Goal: Information Seeking & Learning: Learn about a topic

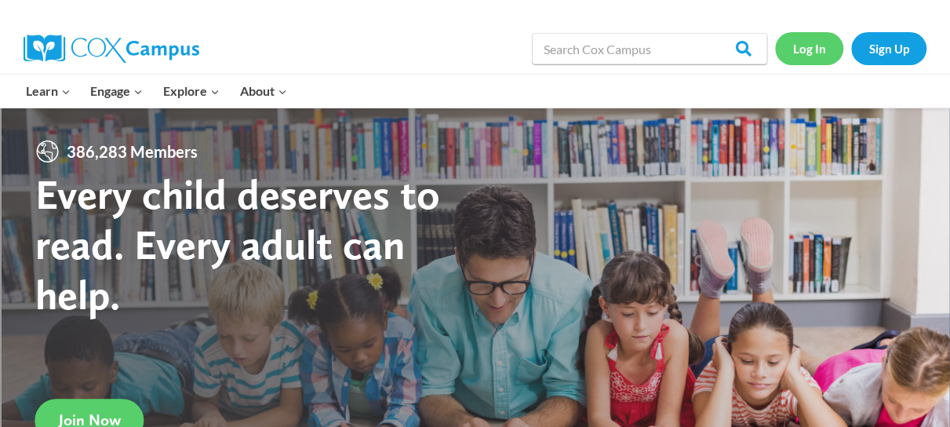
click at [805, 48] on link "Log In" at bounding box center [809, 48] width 68 height 32
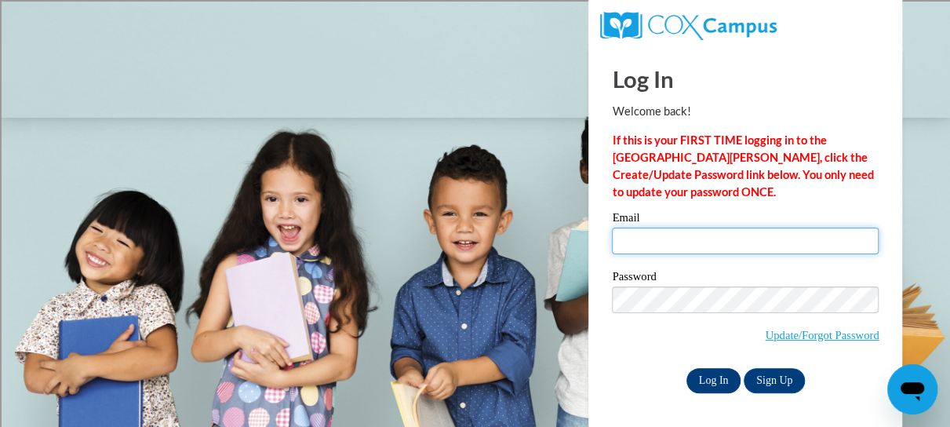
type input "stevpat@sdmfschools.org"
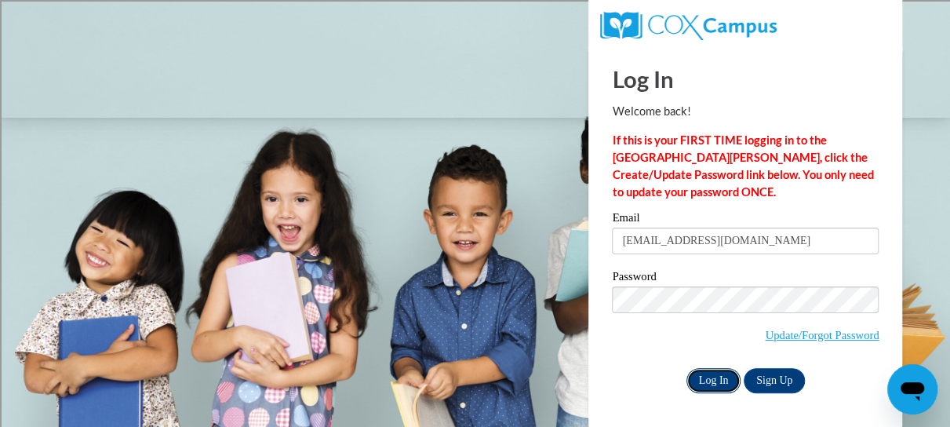
click at [702, 381] on input "Log In" at bounding box center [714, 380] width 55 height 25
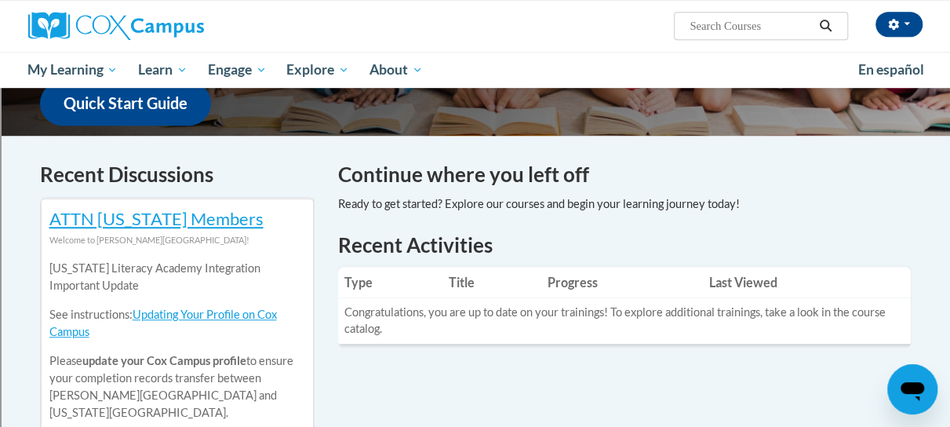
scroll to position [413, 0]
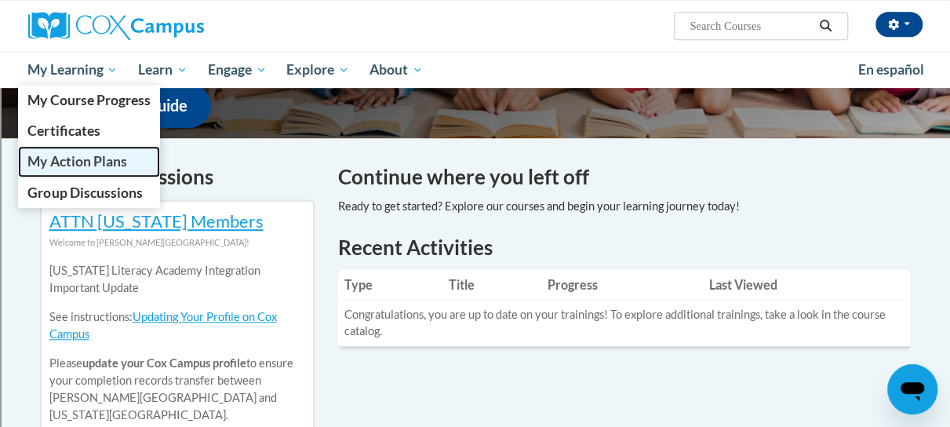
click at [90, 159] on span "My Action Plans" at bounding box center [76, 161] width 99 height 16
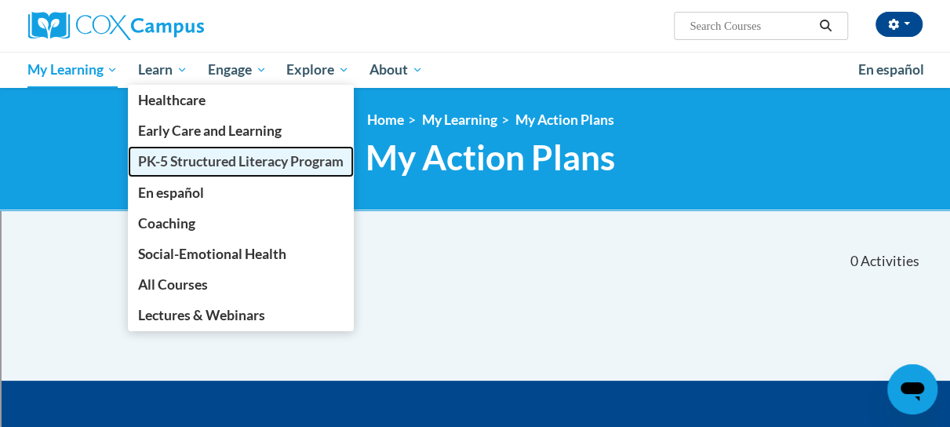
click at [171, 159] on span "PK-5 Structured Literacy Program" at bounding box center [241, 161] width 206 height 16
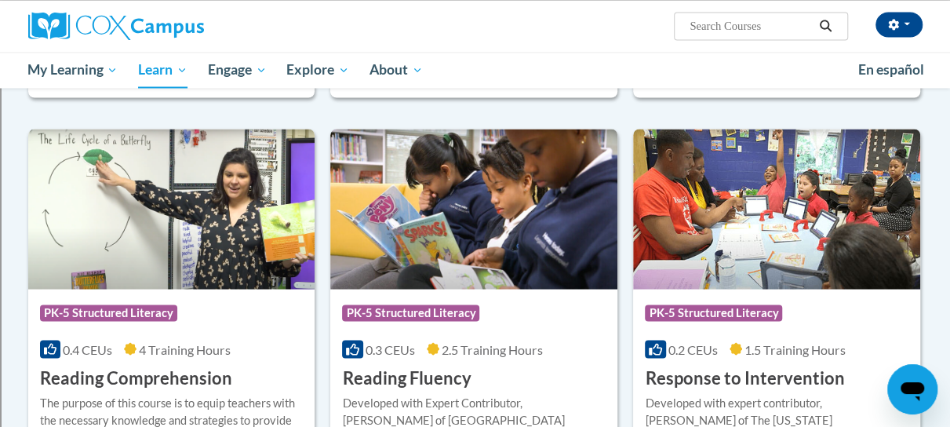
scroll to position [1325, 0]
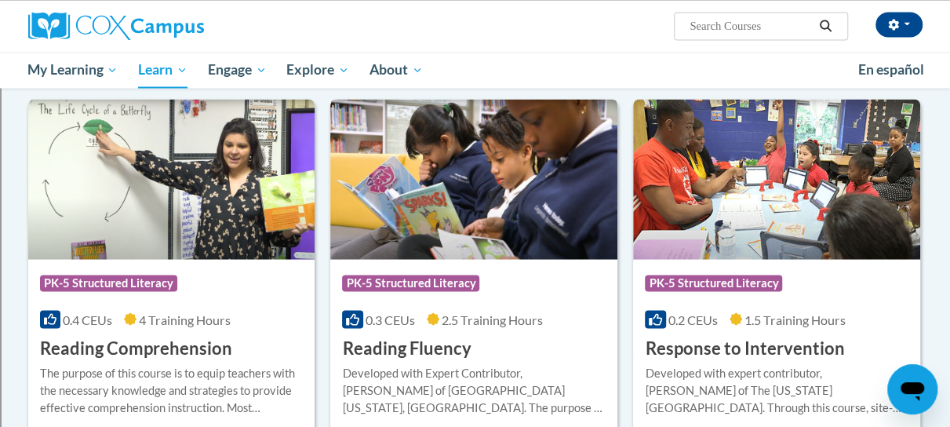
click at [460, 175] on img at bounding box center [473, 179] width 287 height 160
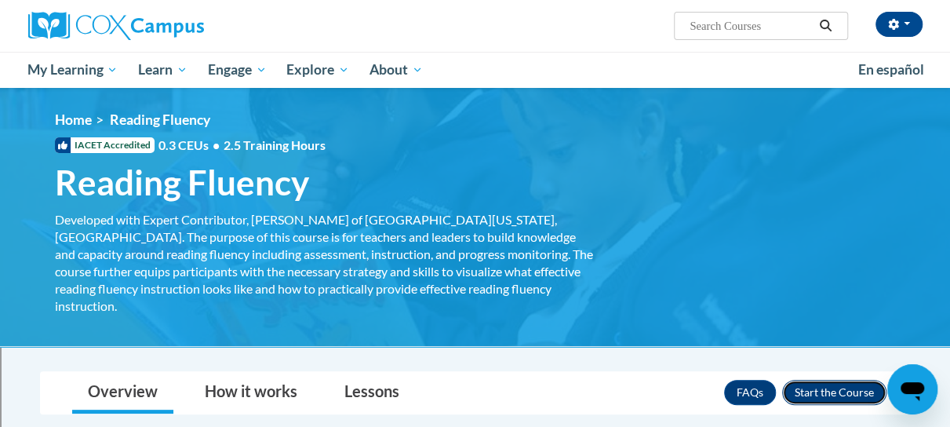
click at [815, 380] on button "Enroll" at bounding box center [834, 392] width 104 height 25
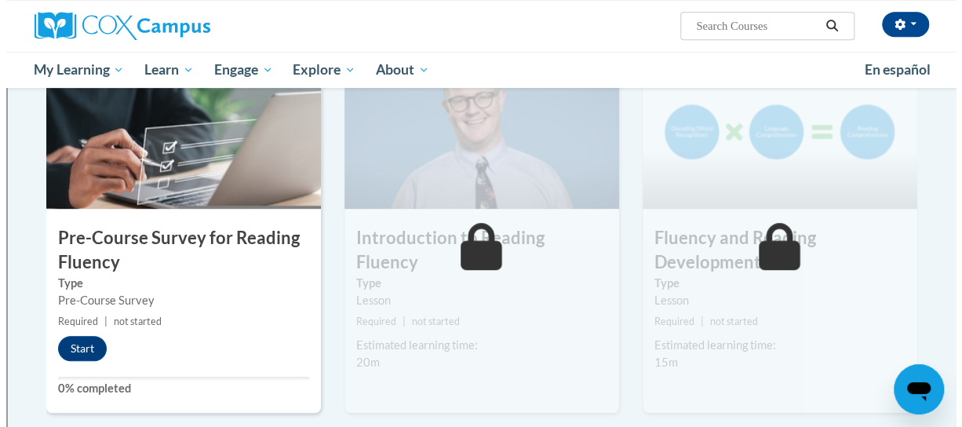
scroll to position [356, 0]
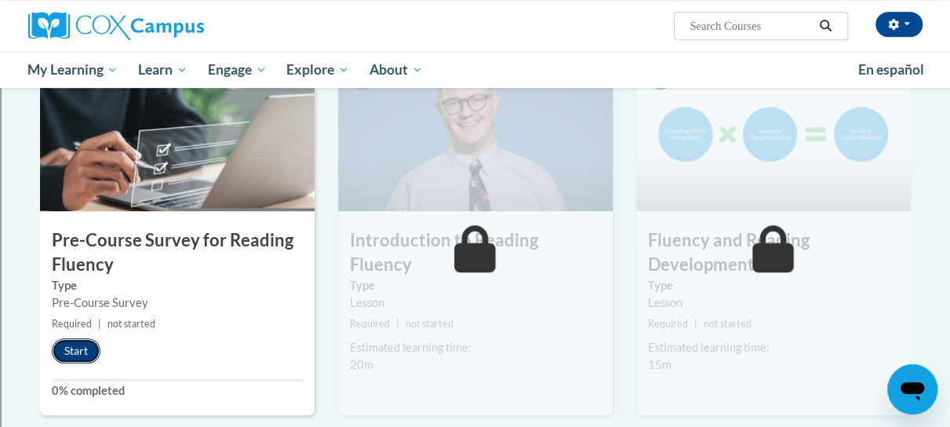
click at [86, 348] on button "Start" at bounding box center [76, 350] width 49 height 25
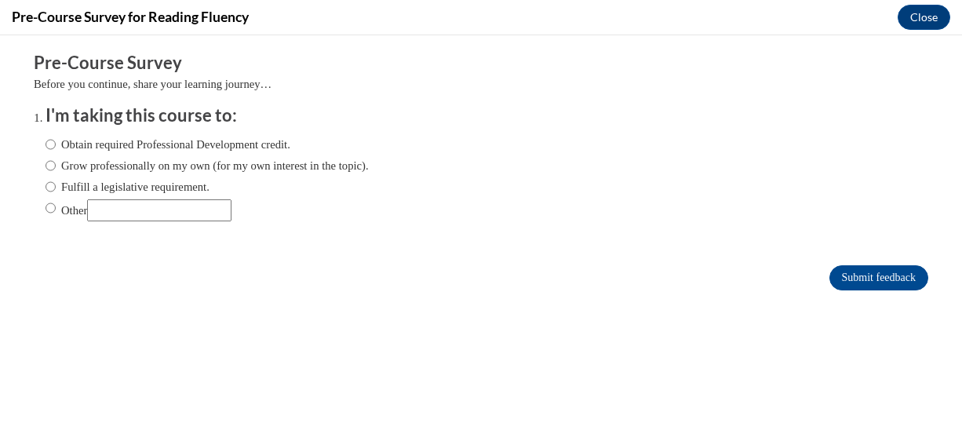
scroll to position [0, 0]
click at [46, 188] on input "Fulfill a legislative requirement." at bounding box center [51, 186] width 10 height 17
radio input "true"
click at [857, 276] on input "Submit feedback" at bounding box center [879, 277] width 99 height 25
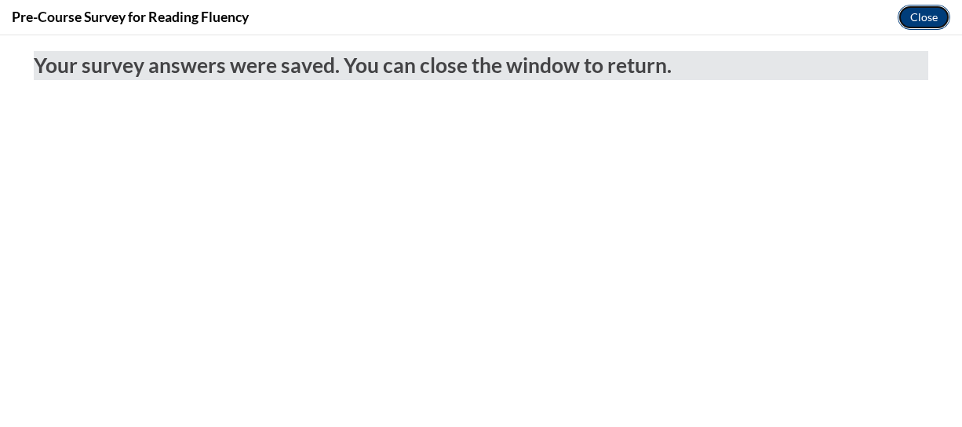
click at [917, 11] on button "Close" at bounding box center [924, 17] width 53 height 25
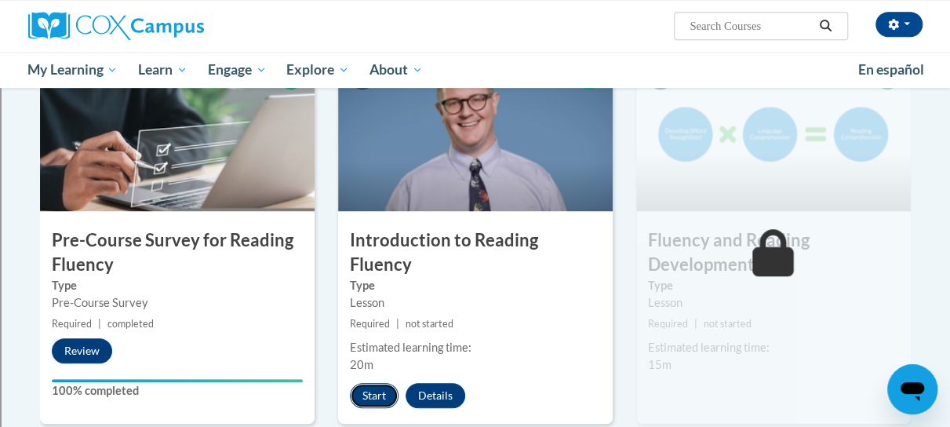
click at [365, 383] on button "Start" at bounding box center [374, 395] width 49 height 25
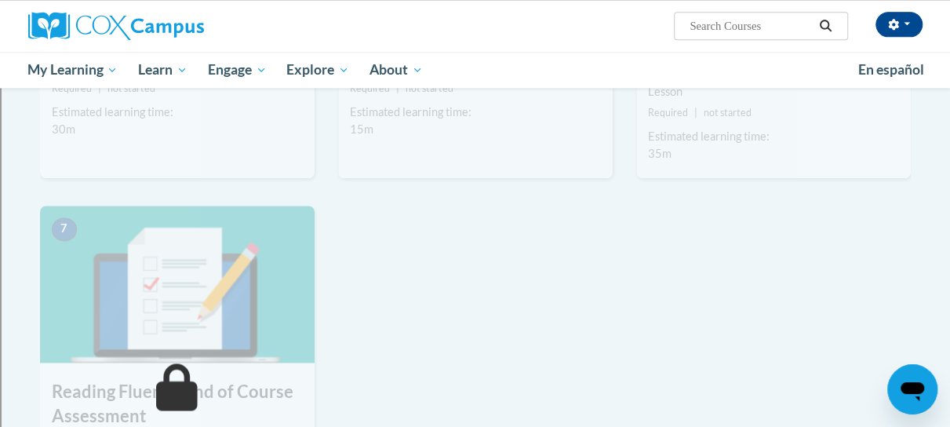
scroll to position [997, 0]
